Goal: Book appointment/travel/reservation

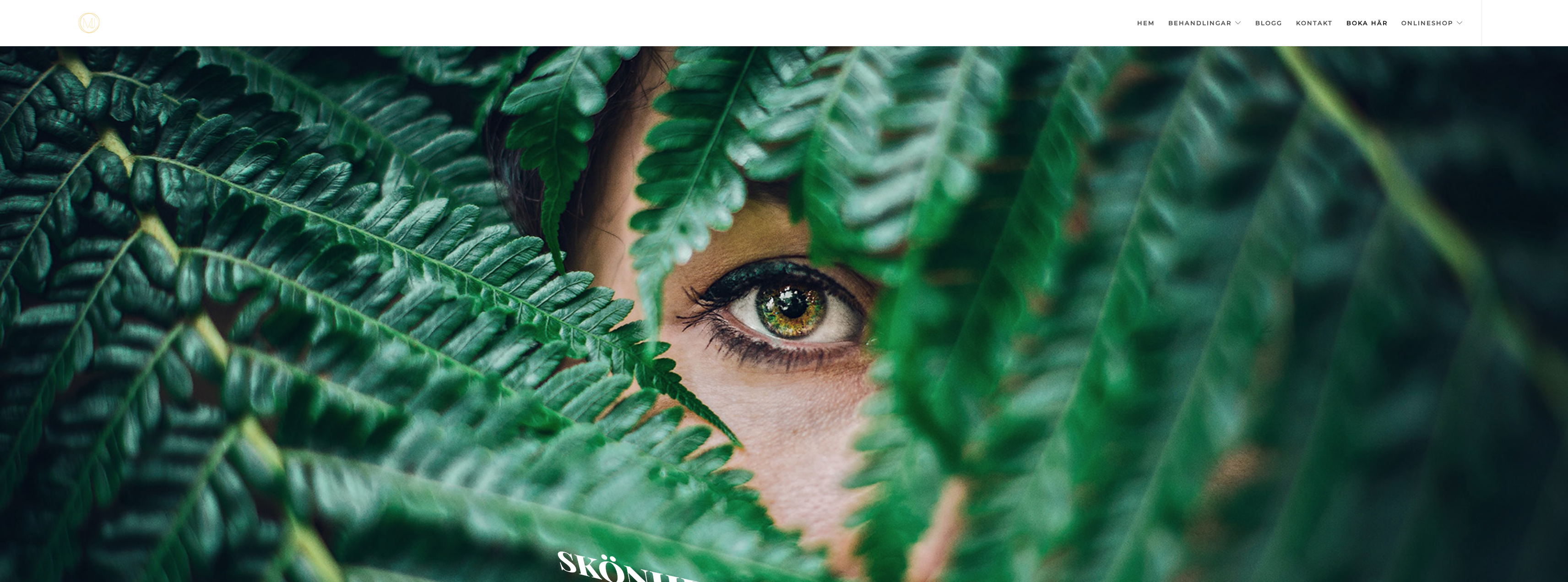
click at [1378, 23] on link "Boka här" at bounding box center [1367, 22] width 41 height 46
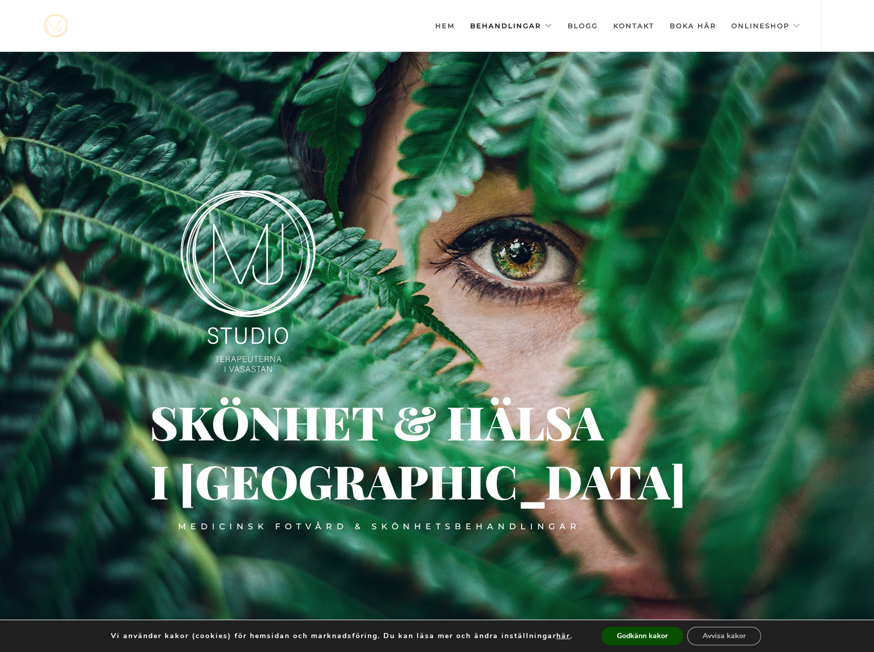
click at [514, 22] on link "Behandlingar" at bounding box center [511, 25] width 82 height 51
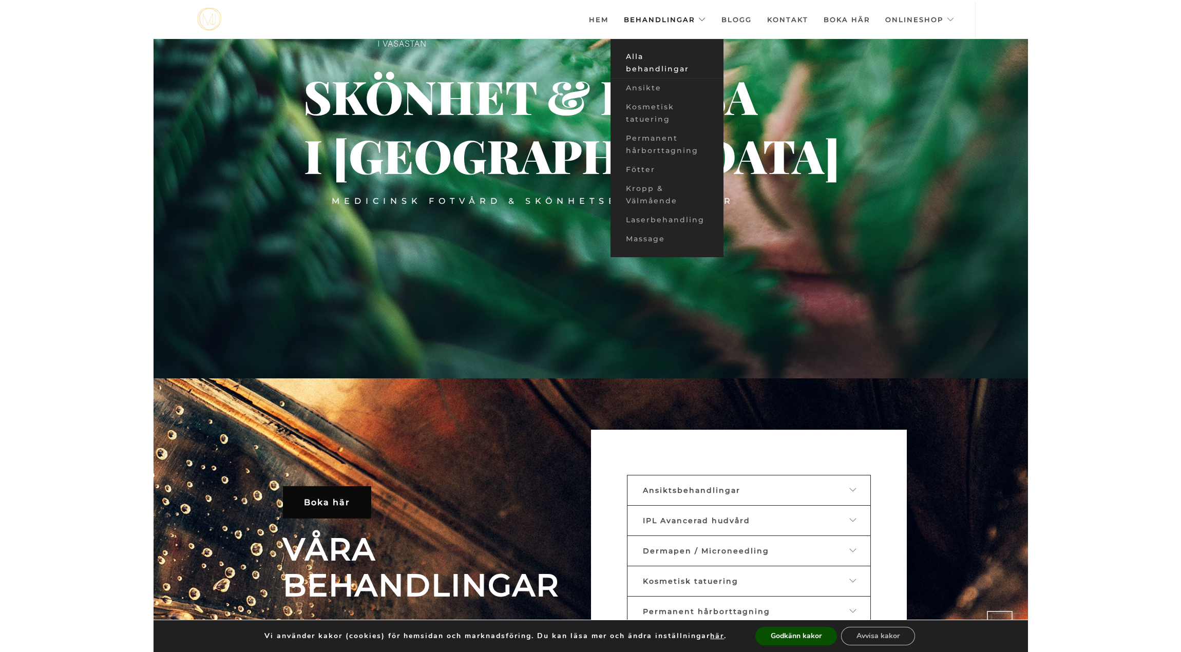
scroll to position [301, 0]
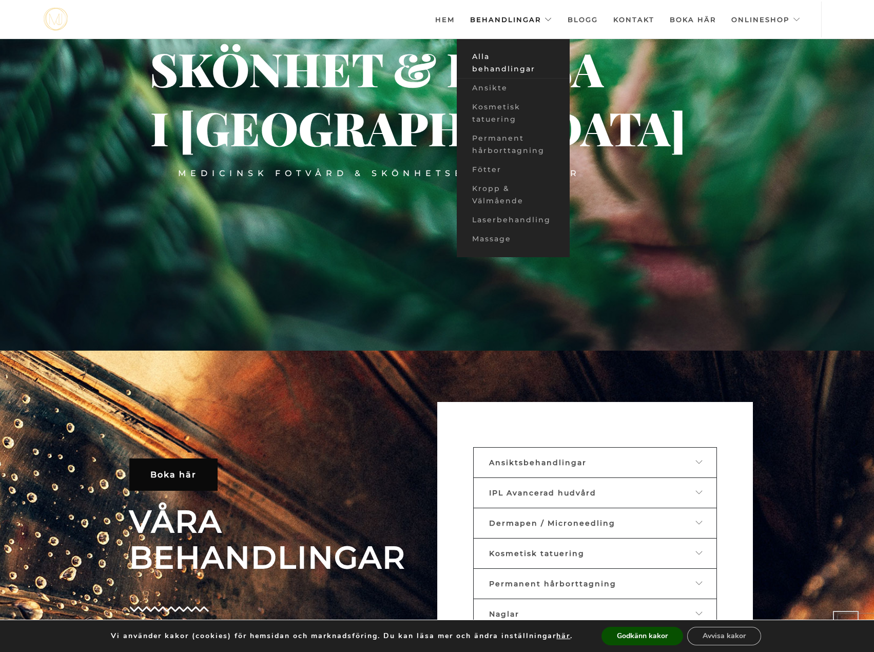
click at [489, 61] on link "Alla behandlingar" at bounding box center [513, 62] width 113 height 31
click at [484, 64] on link "Alla behandlingar" at bounding box center [513, 62] width 113 height 31
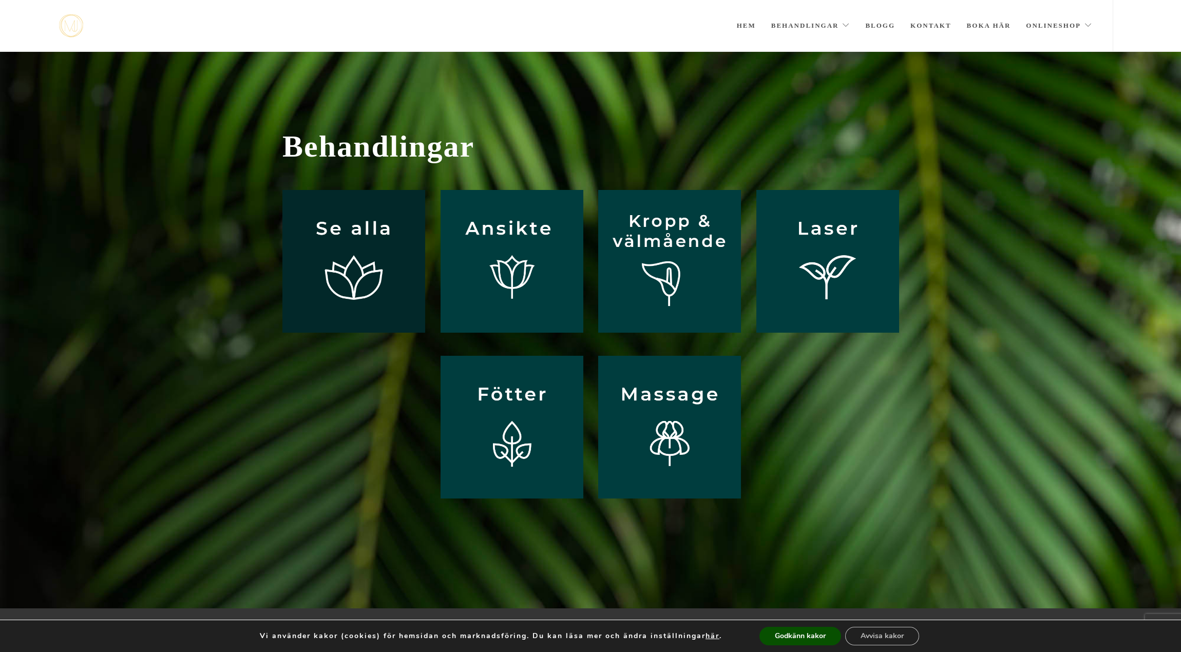
click at [328, 246] on img at bounding box center [353, 261] width 143 height 143
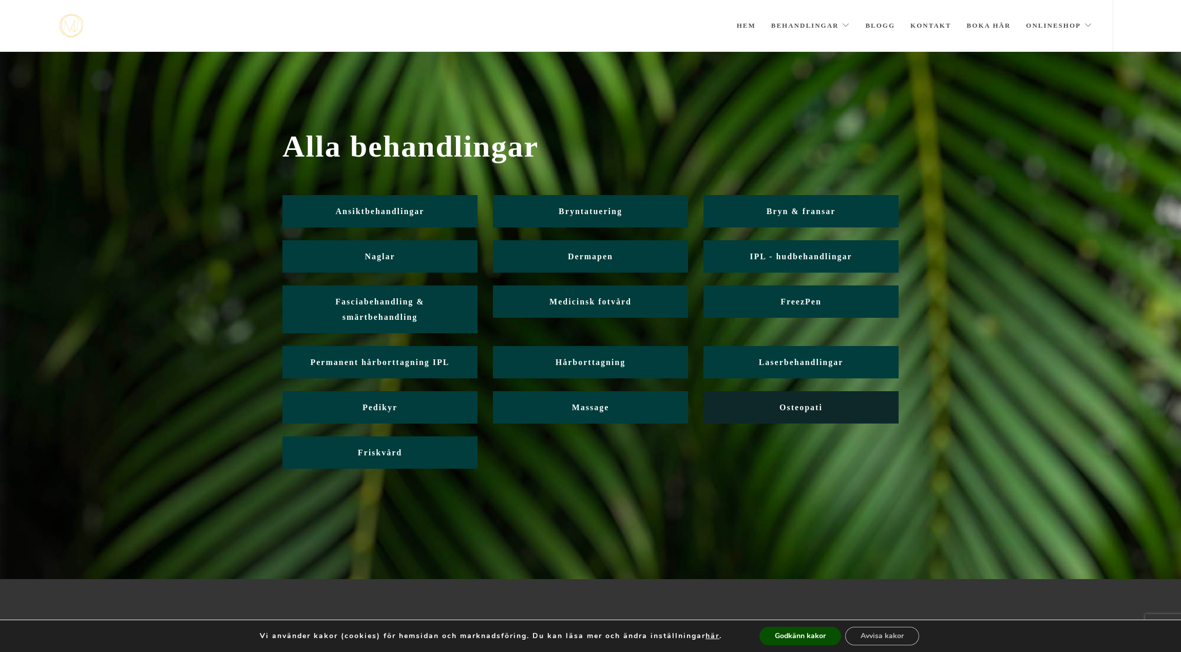
click at [807, 409] on span "Osteopati" at bounding box center [800, 407] width 43 height 9
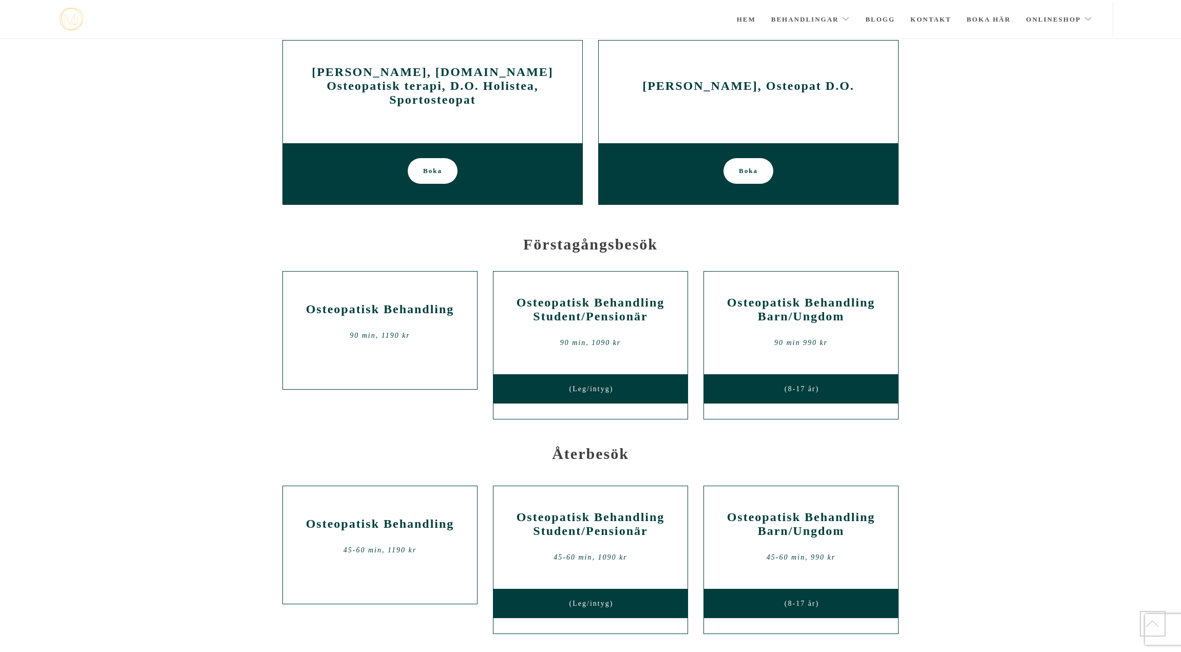
scroll to position [456, 0]
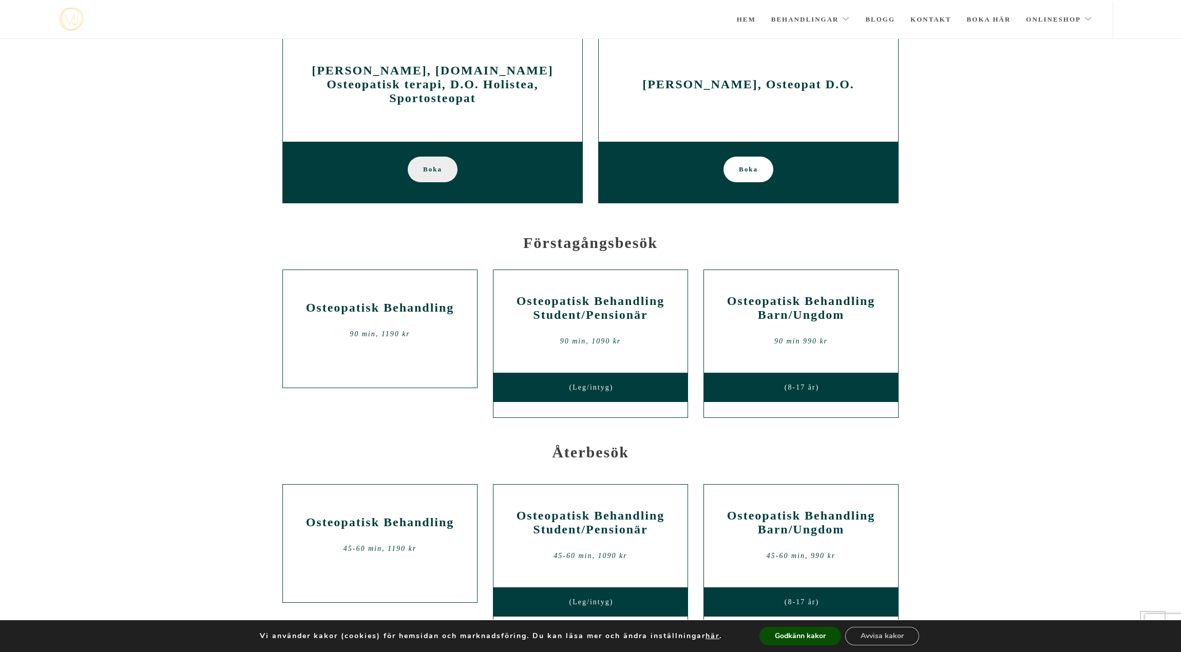
click at [425, 162] on span "Boka" at bounding box center [432, 170] width 19 height 26
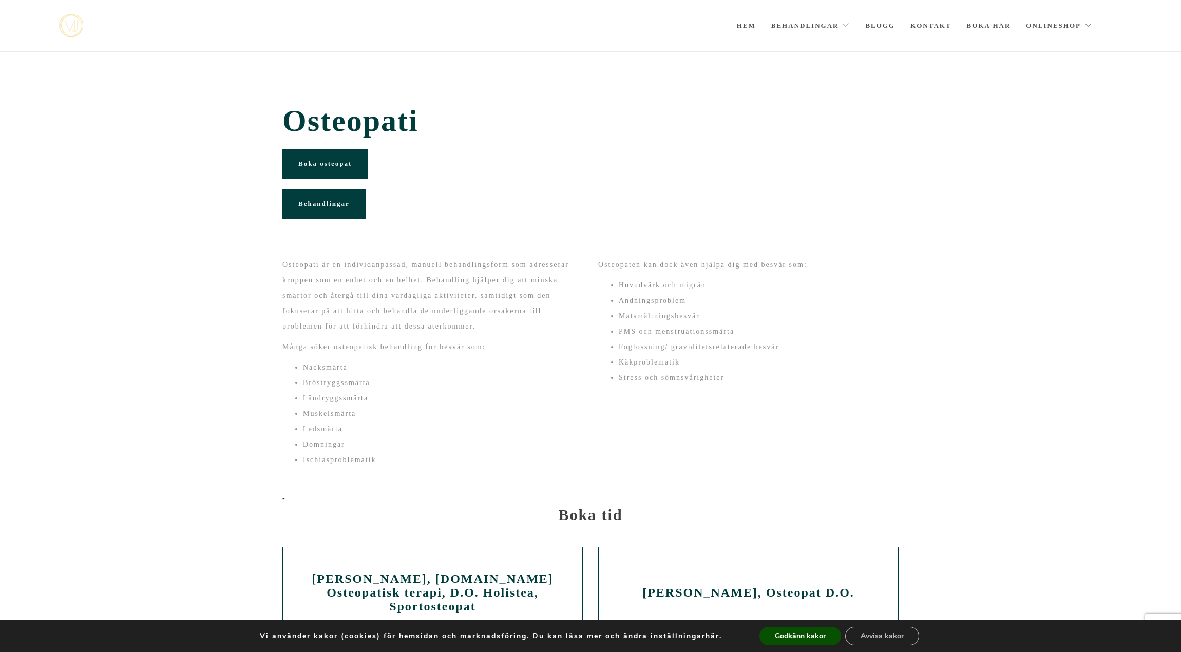
click at [326, 204] on span "Behandlingar" at bounding box center [323, 204] width 51 height 8
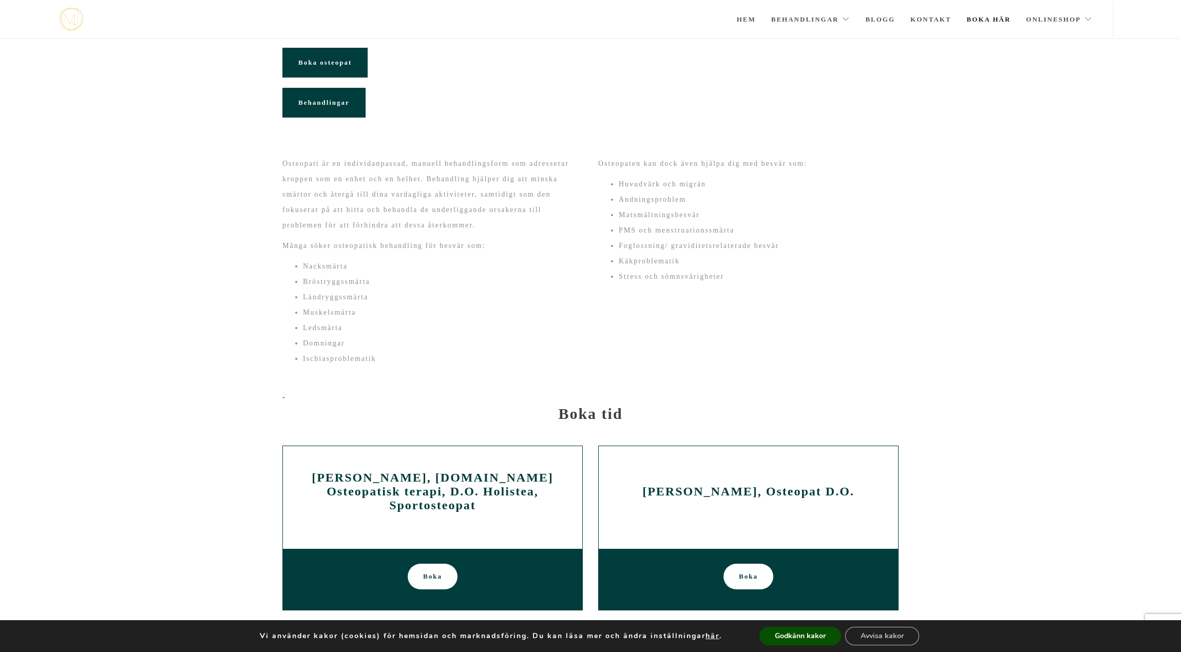
scroll to position [49, 0]
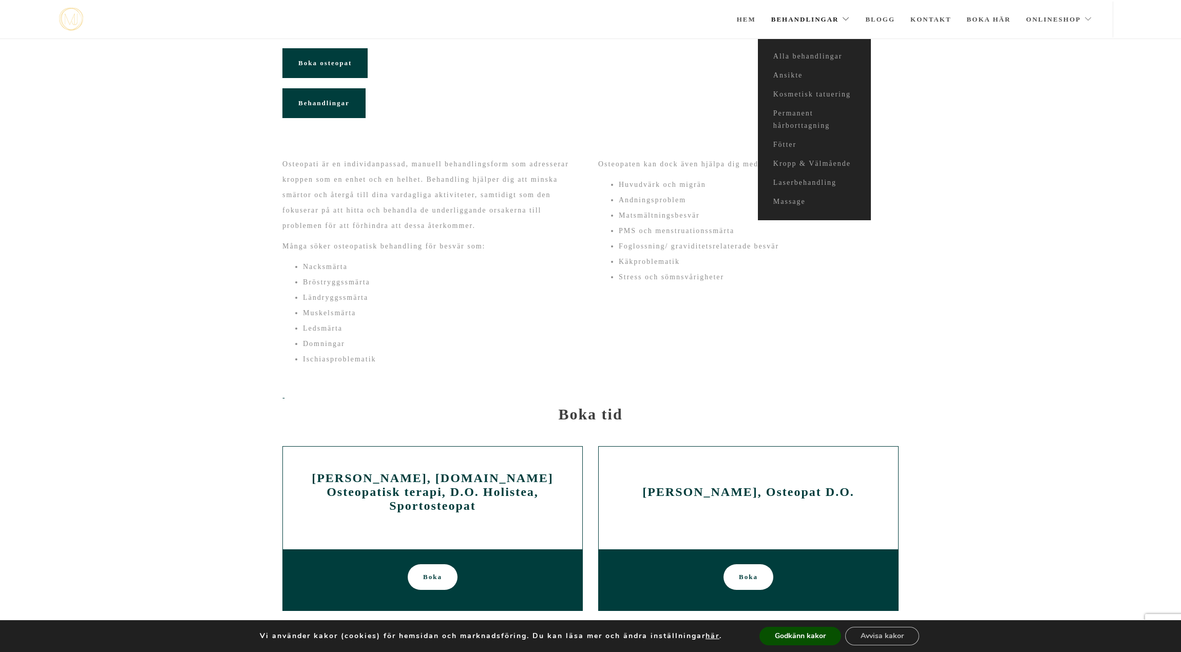
click at [793, 17] on link "Behandlingar" at bounding box center [810, 20] width 79 height 36
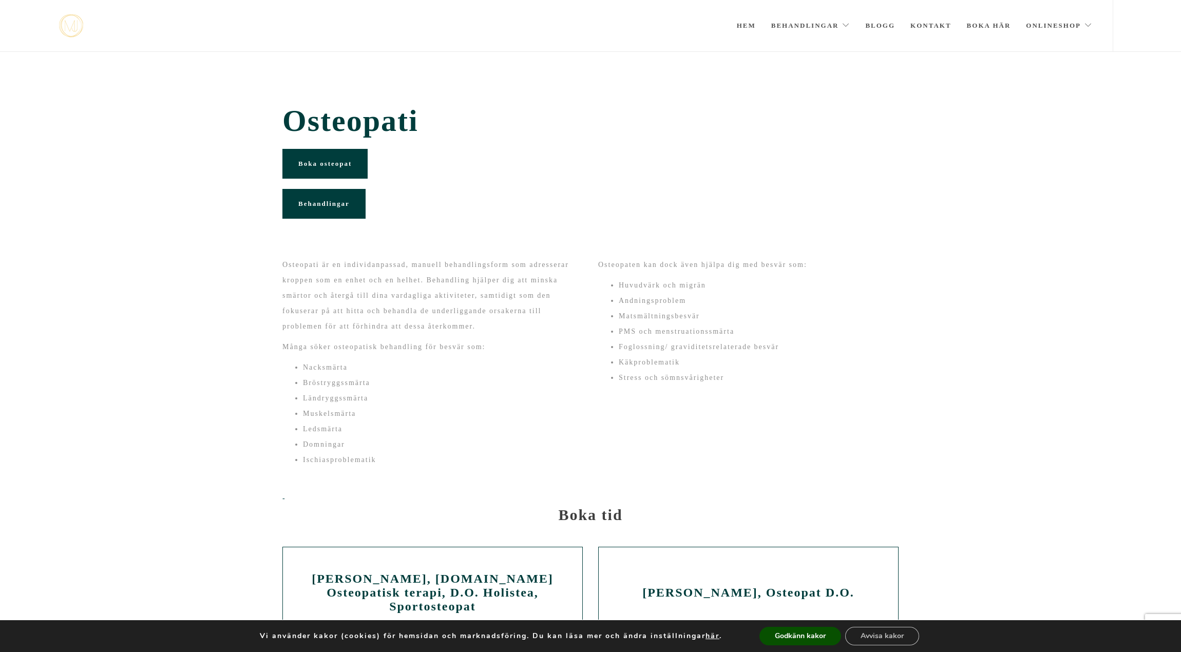
click at [326, 161] on span "Boka osteopat" at bounding box center [324, 164] width 53 height 8
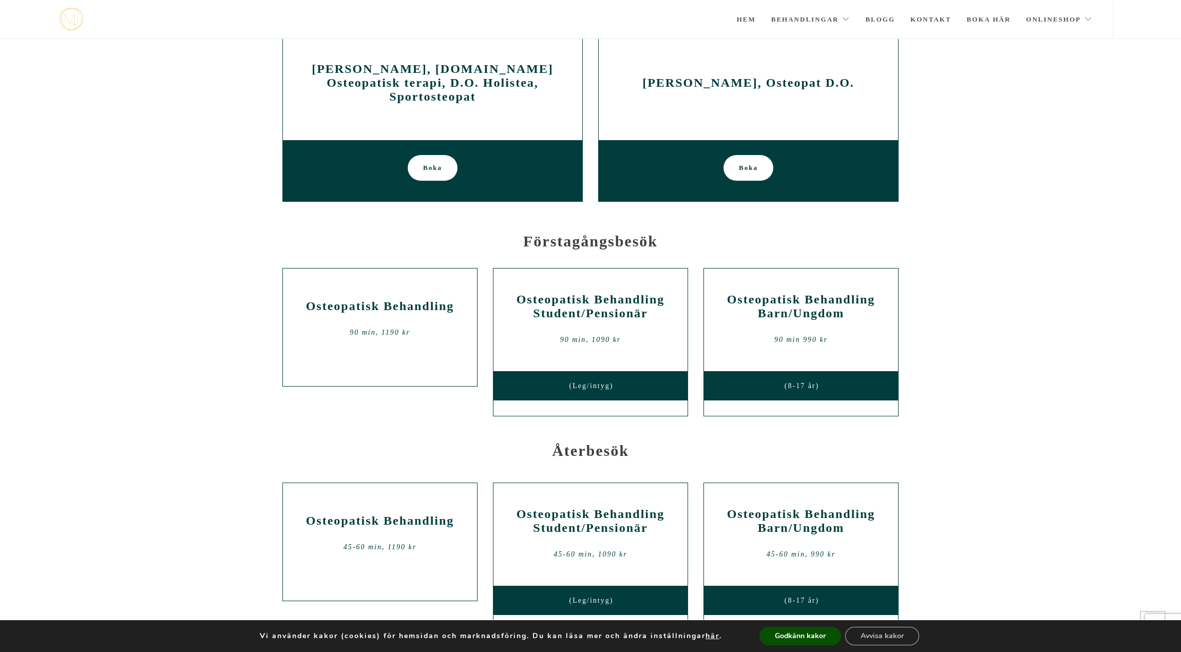
scroll to position [458, 0]
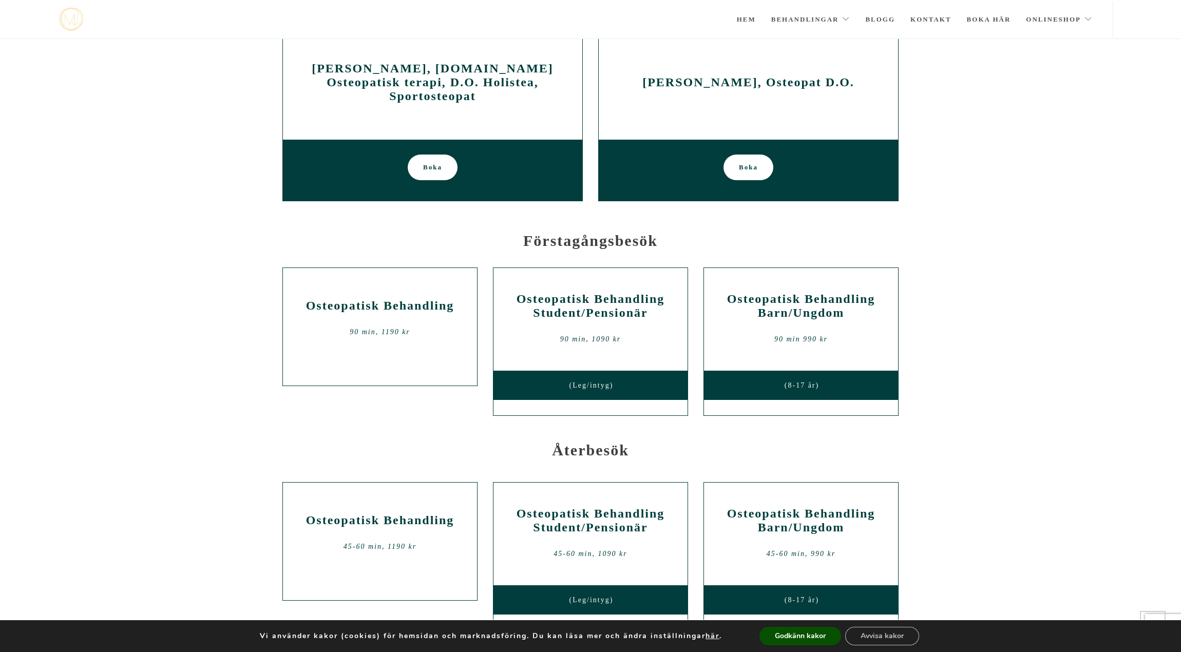
click at [428, 74] on h2 "[PERSON_NAME], [DOMAIN_NAME] Osteopatisk terapi, D.O. Holistea, Sportosteopat" at bounding box center [433, 83] width 284 height 42
click at [431, 163] on span "Boka" at bounding box center [432, 168] width 19 height 26
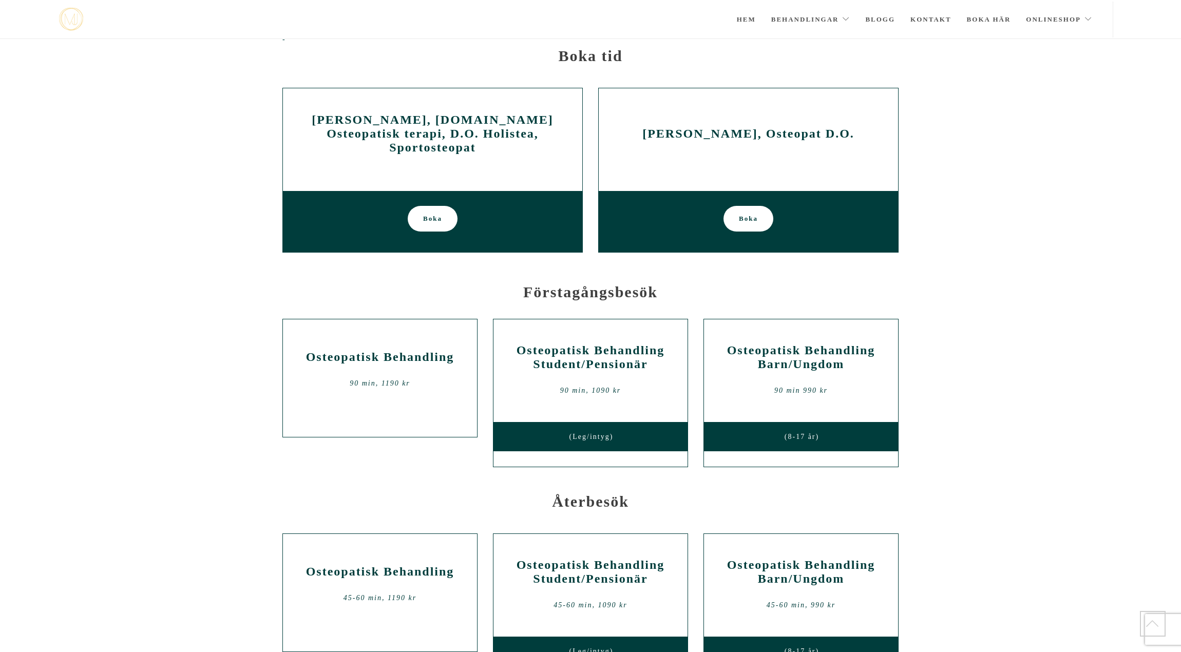
scroll to position [407, 0]
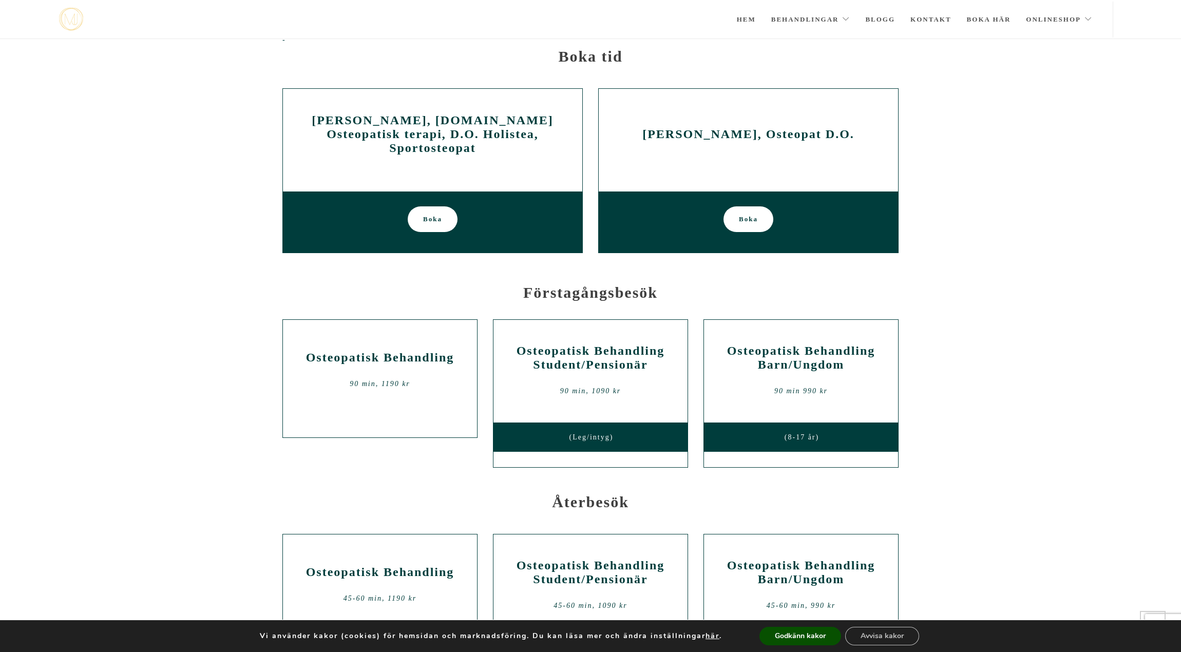
click at [446, 137] on h2 "[PERSON_NAME], [DOMAIN_NAME] Osteopatisk terapi, D.O. Holistea, Sportosteopat" at bounding box center [433, 134] width 284 height 42
click at [546, 166] on div "[PERSON_NAME], [DOMAIN_NAME] Osteopatisk terapi, D.O. Holistea, Sportosteopat" at bounding box center [433, 140] width 284 height 62
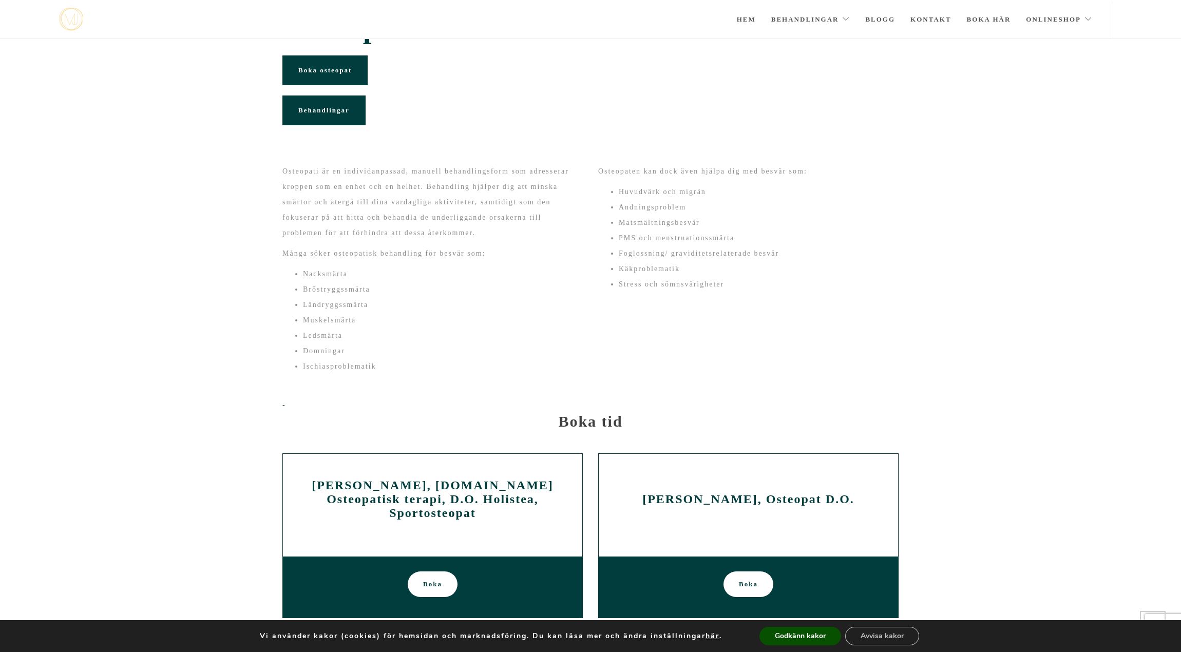
scroll to position [0, 0]
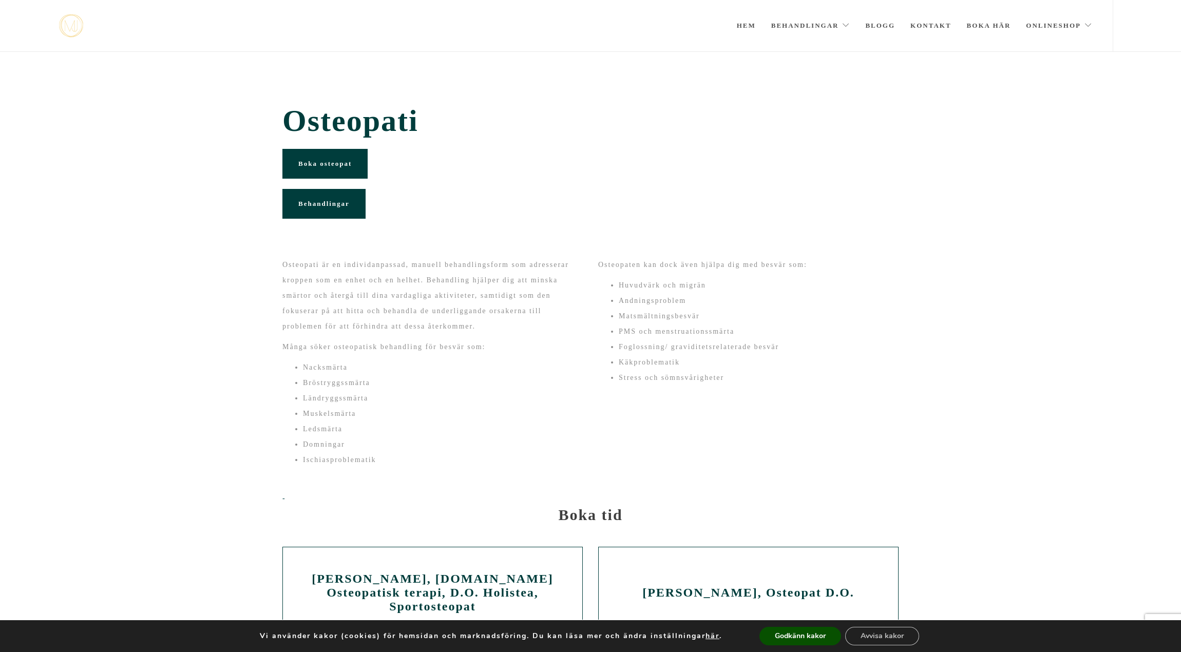
click at [327, 199] on link "Behandlingar" at bounding box center [323, 204] width 83 height 30
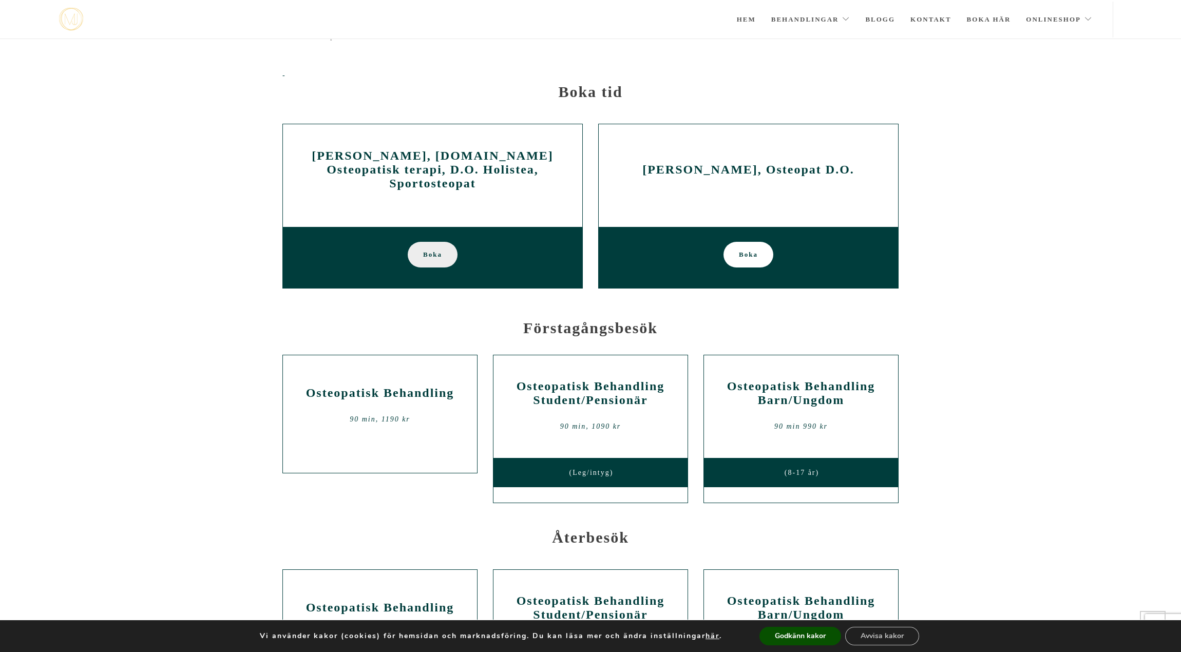
scroll to position [369, 0]
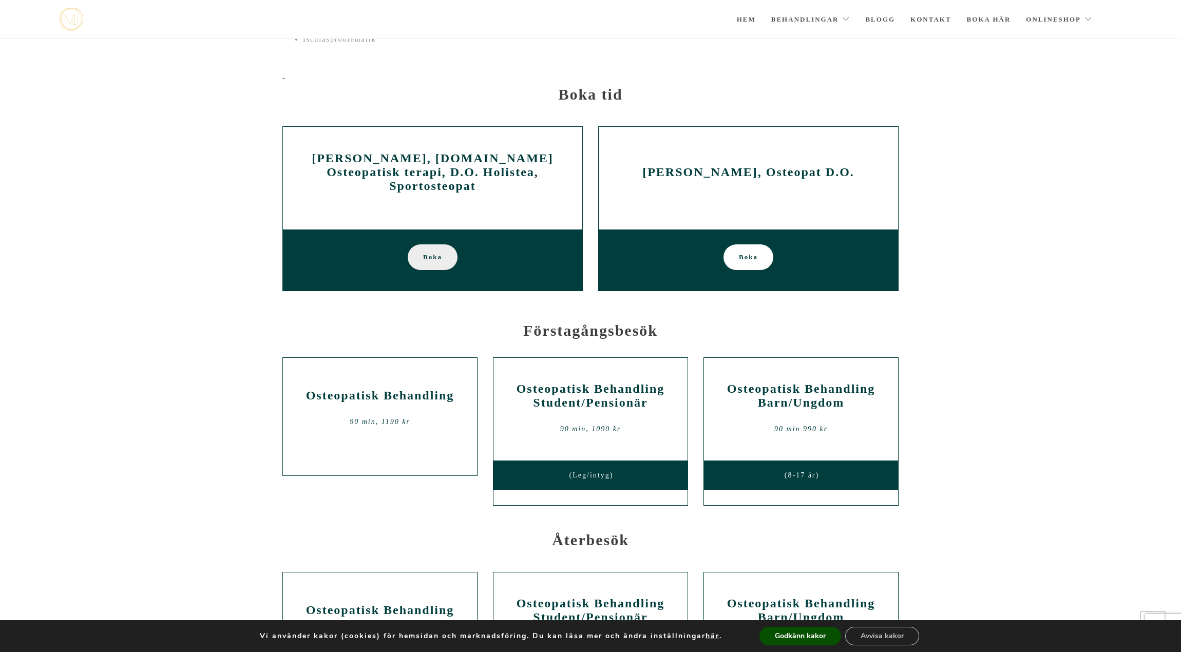
click at [431, 255] on span "Boka" at bounding box center [432, 257] width 19 height 26
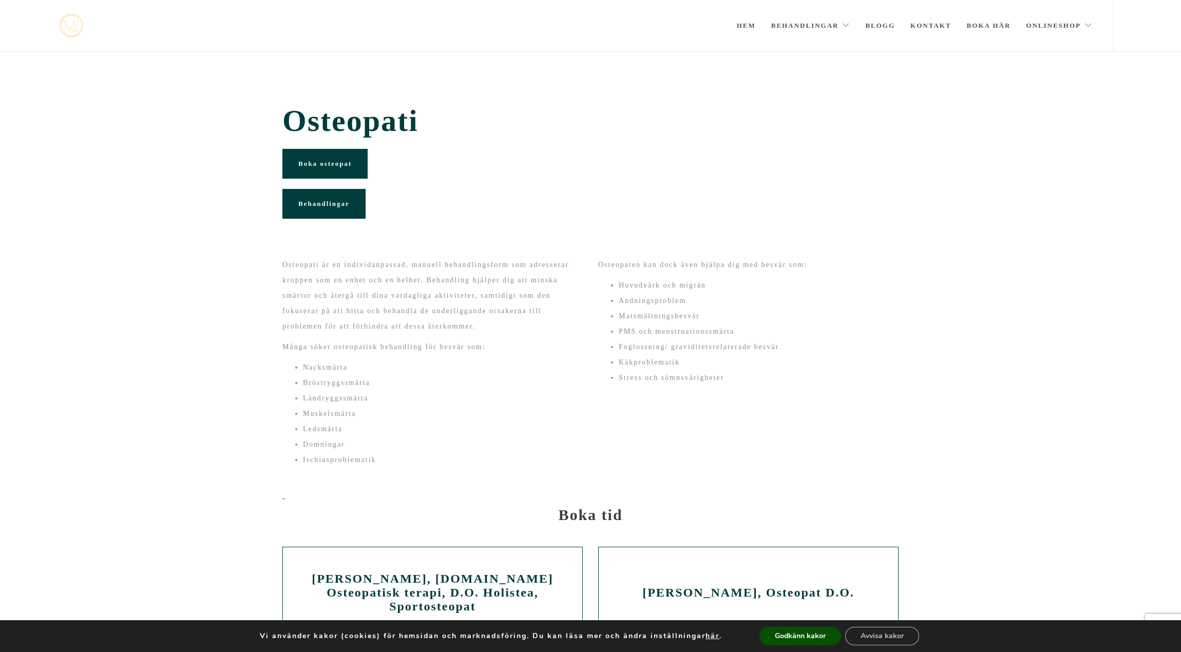
click at [671, 81] on section "Osteopati Boka osteopat Behandlingar" at bounding box center [590, 154] width 1181 height 205
